Goal: Check status: Check status

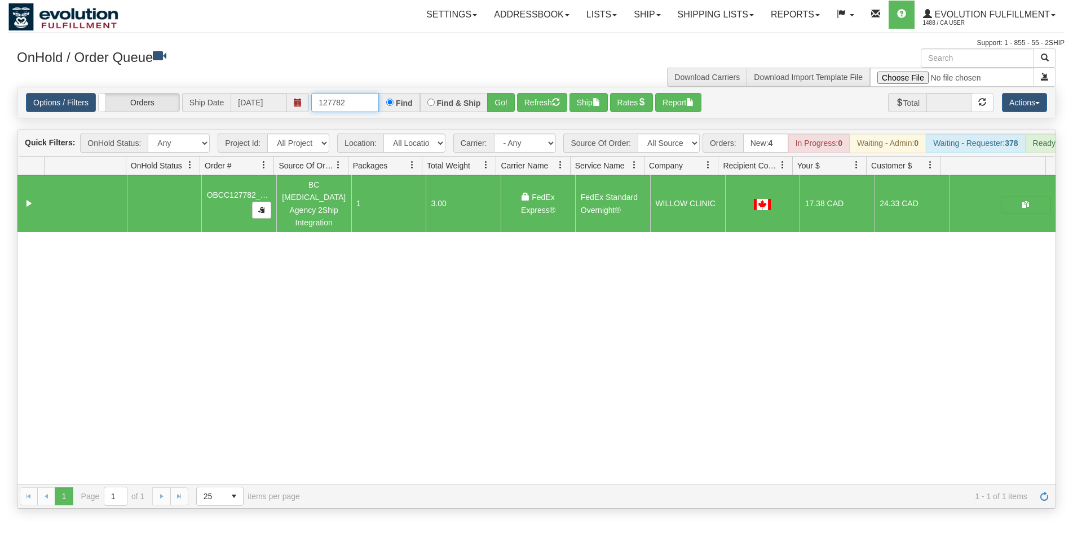
click at [336, 107] on input "127782" at bounding box center [345, 102] width 68 height 19
click at [647, 20] on link "Ship" at bounding box center [646, 15] width 43 height 28
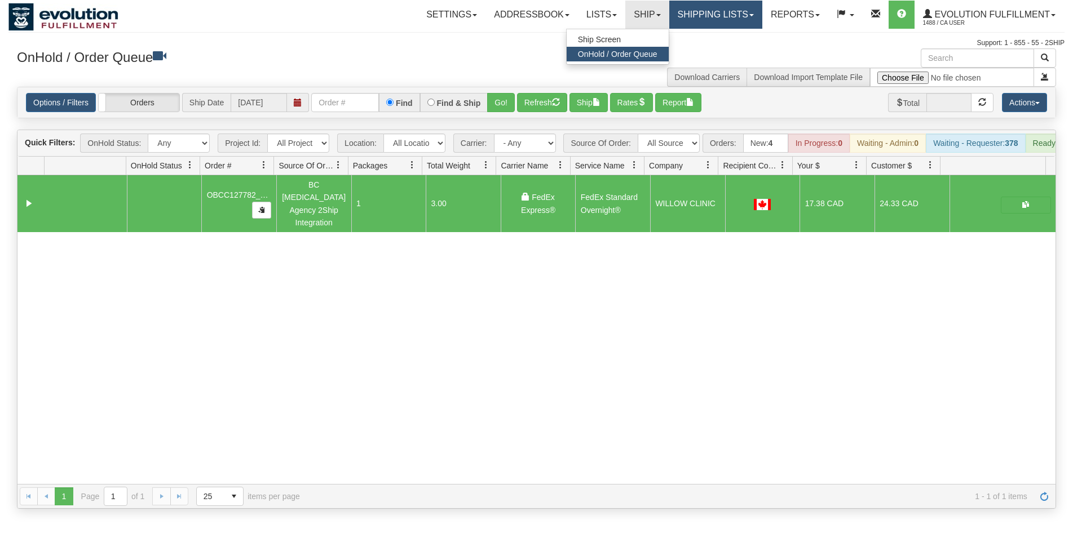
drag, startPoint x: 666, startPoint y: 15, endPoint x: 678, endPoint y: 20, distance: 13.6
click at [669, 16] on link "Shipping lists" at bounding box center [715, 15] width 93 height 28
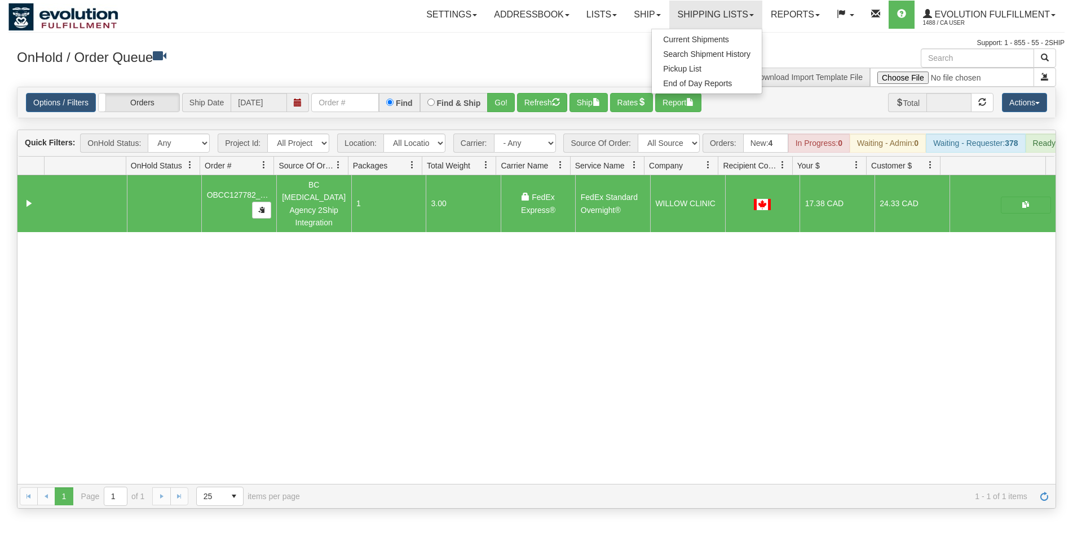
click at [427, 64] on h3 "OnHold / Order Queue" at bounding box center [272, 56] width 511 height 16
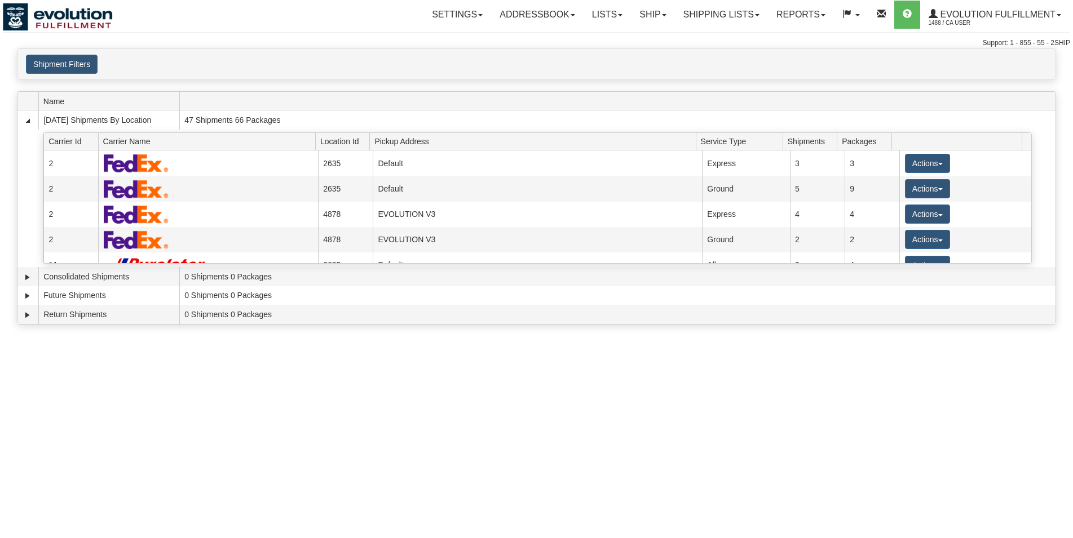
click at [82, 64] on button "Shipment Filters" at bounding box center [62, 64] width 72 height 19
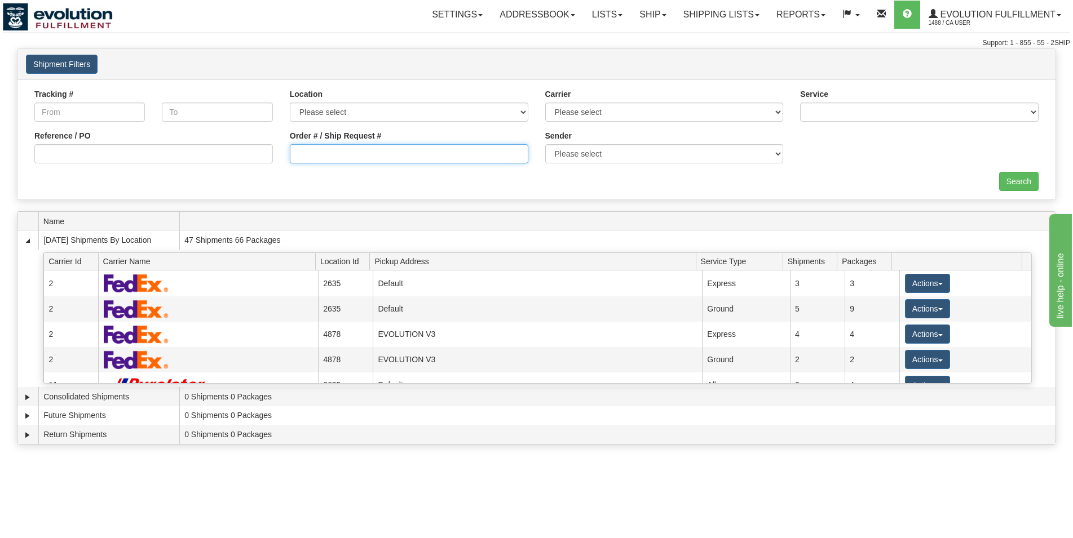
click at [319, 161] on input "Order # / Ship Request #" at bounding box center [409, 153] width 238 height 19
type input "27186"
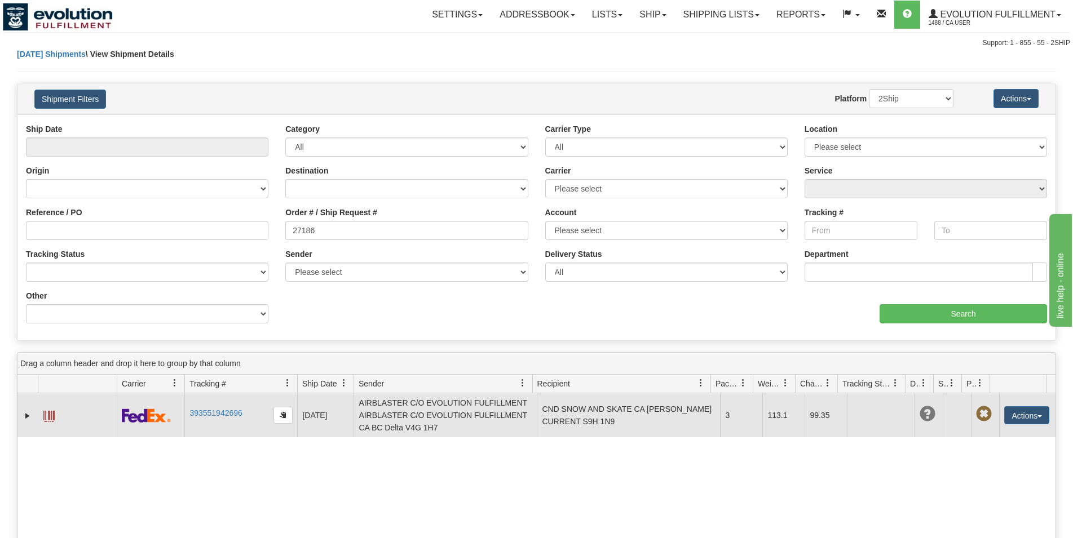
click at [54, 418] on span at bounding box center [48, 416] width 11 height 11
